Goal: Transaction & Acquisition: Subscribe to service/newsletter

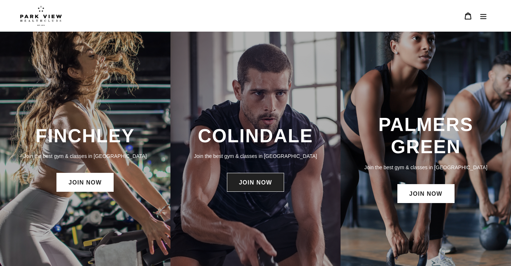
click at [247, 188] on link "JOIN NOW" at bounding box center [255, 182] width 57 height 19
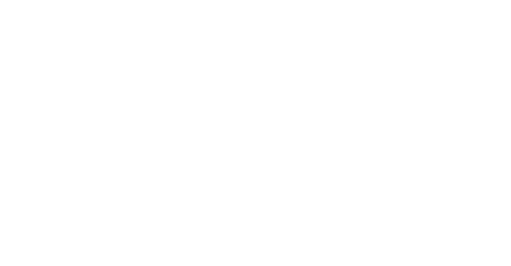
scroll to position [379, 0]
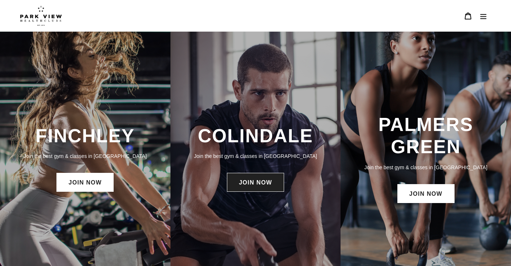
click at [273, 187] on link "JOIN NOW" at bounding box center [255, 182] width 57 height 19
